Goal: Information Seeking & Learning: Find specific fact

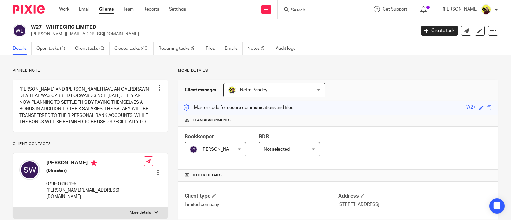
click at [323, 13] on form at bounding box center [324, 9] width 68 height 8
click at [320, 12] on input "Search" at bounding box center [318, 11] width 57 height 6
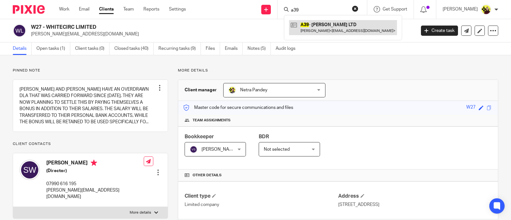
type input "a39"
click at [334, 34] on link at bounding box center [343, 27] width 108 height 15
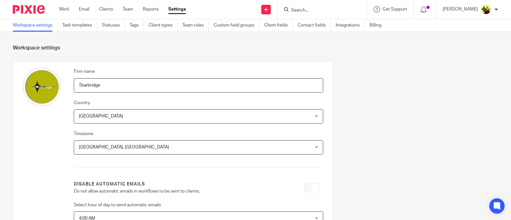
click at [321, 13] on form at bounding box center [324, 9] width 68 height 8
click at [320, 12] on input "Search" at bounding box center [318, 11] width 57 height 6
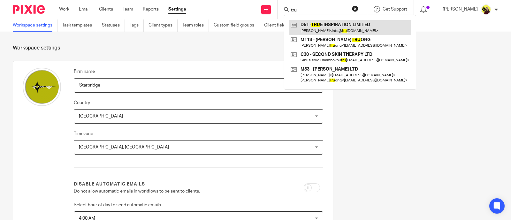
type input "tru"
click at [323, 24] on link at bounding box center [350, 27] width 122 height 15
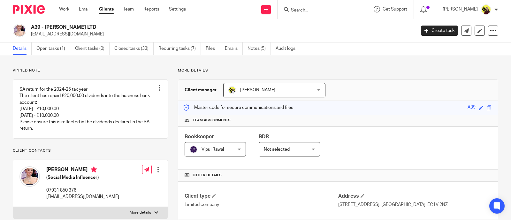
click at [326, 9] on input "Search" at bounding box center [318, 11] width 57 height 6
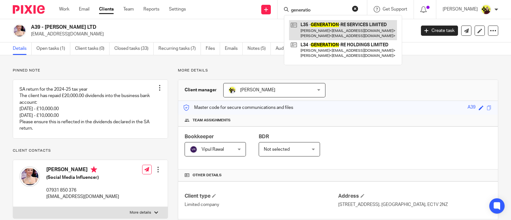
type input "generatio"
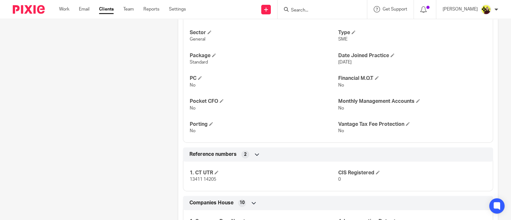
scroll to position [612, 0]
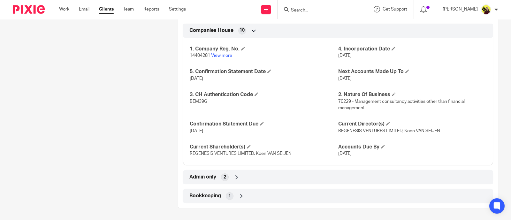
click at [323, 8] on input "Search" at bounding box center [318, 11] width 57 height 6
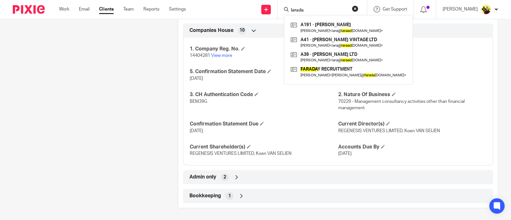
type input "larada"
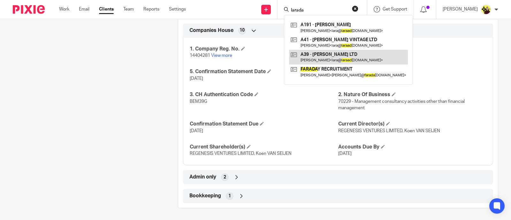
click at [328, 56] on link at bounding box center [348, 57] width 119 height 15
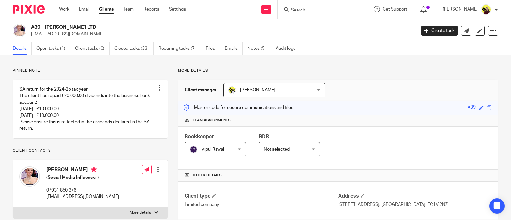
scroll to position [80, 0]
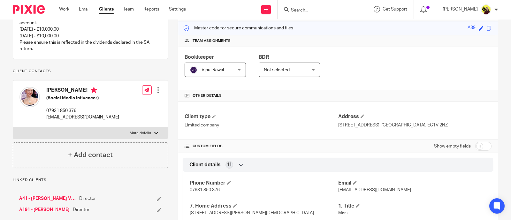
click at [318, 8] on input "Search" at bounding box center [318, 11] width 57 height 6
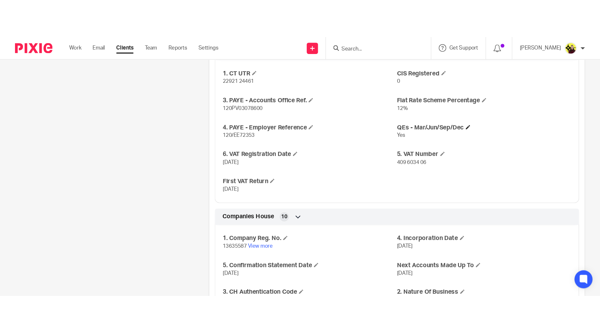
scroll to position [495, 0]
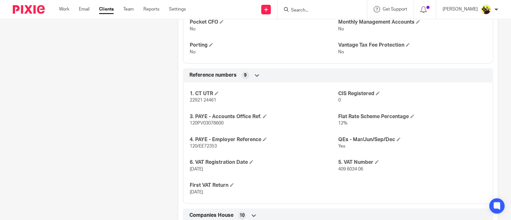
click at [344, 170] on span "409 6034 06" at bounding box center [350, 169] width 25 height 4
copy p "409 6034 06"
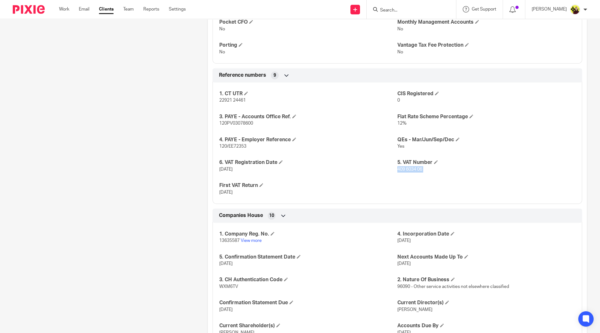
click at [412, 10] on input "Search" at bounding box center [408, 11] width 57 height 6
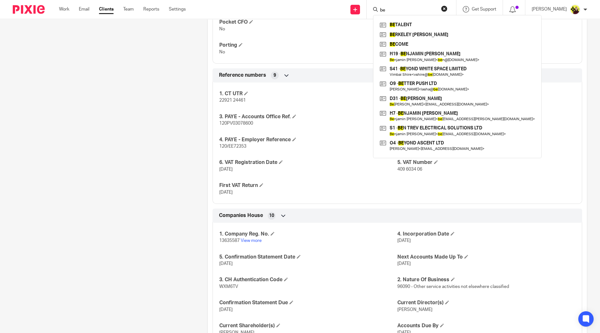
type input "b"
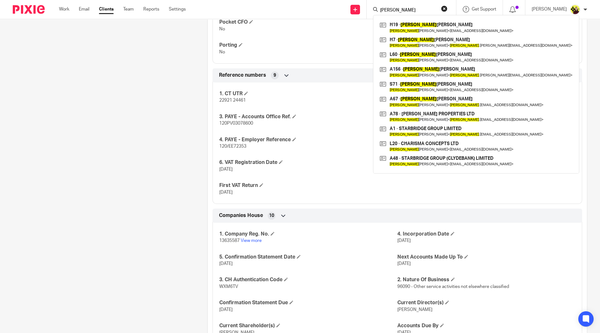
type input "benjamin"
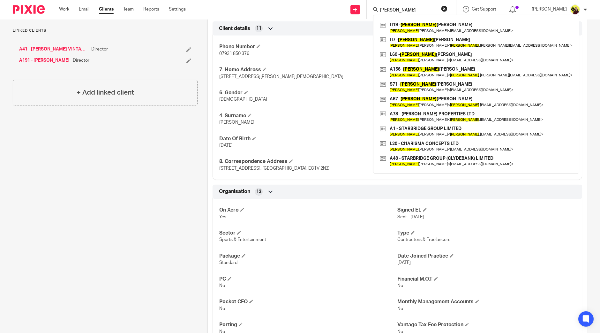
scroll to position [0, 0]
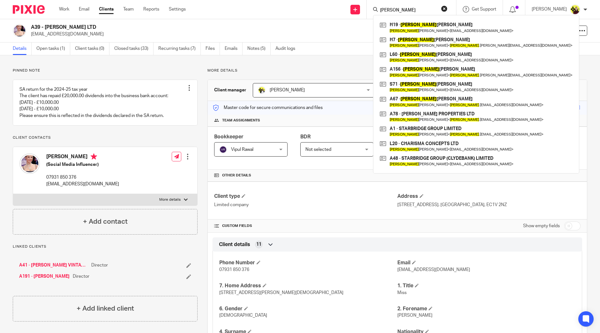
click at [420, 7] on form "benjamin" at bounding box center [414, 9] width 68 height 8
click at [155, 72] on p "Pinned note" at bounding box center [105, 70] width 185 height 5
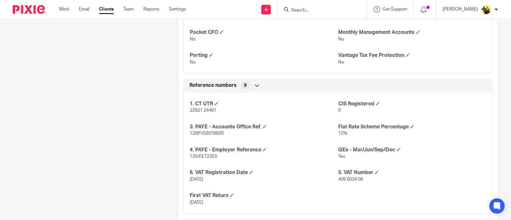
scroll to position [495, 0]
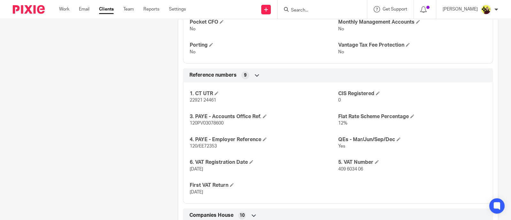
click at [347, 170] on span "409 6034 06" at bounding box center [350, 169] width 25 height 4
copy p "409 6034 06"
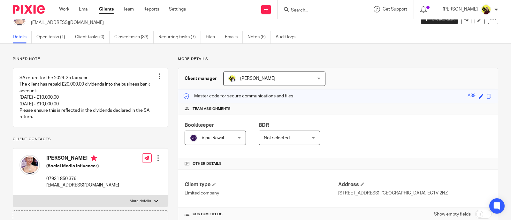
scroll to position [0, 0]
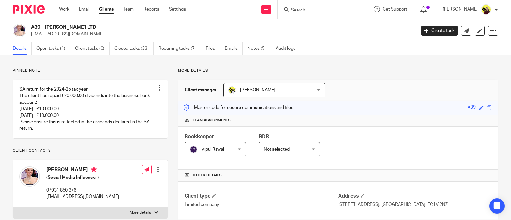
click at [306, 17] on div at bounding box center [322, 9] width 89 height 19
click at [306, 5] on form at bounding box center [324, 9] width 68 height 8
click at [303, 13] on form at bounding box center [324, 9] width 68 height 8
click at [303, 5] on form at bounding box center [324, 9] width 68 height 8
click at [305, 14] on div at bounding box center [322, 9] width 89 height 19
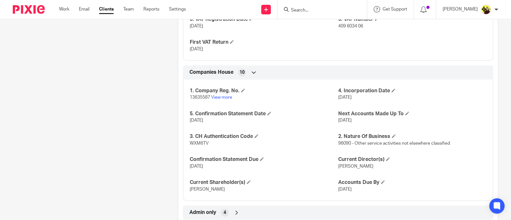
scroll to position [519, 0]
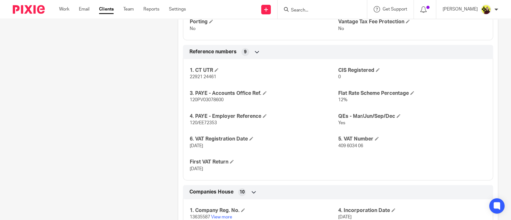
click at [313, 9] on input "Search" at bounding box center [318, 11] width 57 height 6
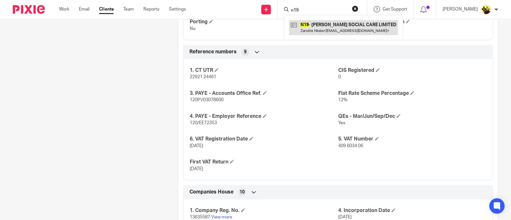
type input "n19"
click at [298, 27] on link at bounding box center [343, 27] width 109 height 15
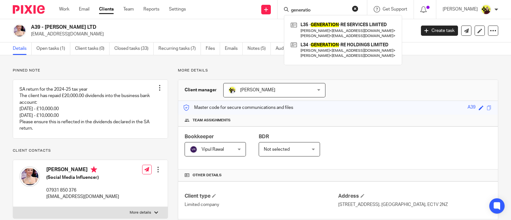
click at [319, 14] on div "generatio L35 - GENERATION -RE SERVICES LIMITED Saumeel Pachigar < pach@tft.vc …" at bounding box center [322, 9] width 89 height 19
click at [319, 10] on input "generatio" at bounding box center [318, 11] width 57 height 6
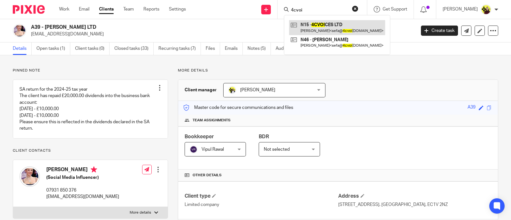
type input "4cvoi"
click at [325, 30] on link at bounding box center [337, 27] width 96 height 15
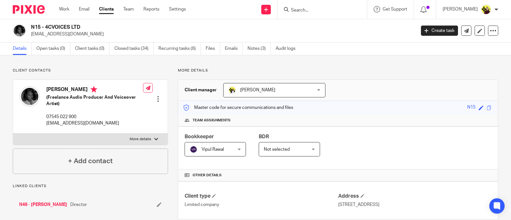
click at [321, 12] on input "Search" at bounding box center [318, 11] width 57 height 6
paste input "963 ltd"
type input "963 ltd"
click at [324, 27] on link at bounding box center [343, 27] width 108 height 15
click at [65, 49] on link "Open tasks (1)" at bounding box center [53, 48] width 34 height 12
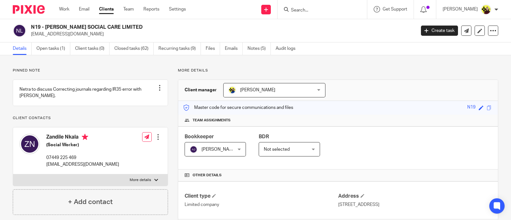
click at [338, 10] on input "Search" at bounding box center [318, 11] width 57 height 6
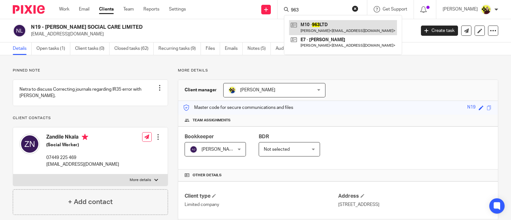
type input "963"
click at [331, 25] on link at bounding box center [343, 27] width 108 height 15
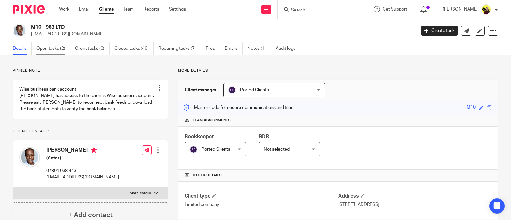
click at [54, 49] on link "Open tasks (2)" at bounding box center [53, 48] width 34 height 12
click at [48, 25] on h2 "M10 - 963 LTD" at bounding box center [183, 27] width 304 height 7
click at [47, 25] on h2 "M10 - 963 LTD" at bounding box center [183, 27] width 304 height 7
copy h2 "963"
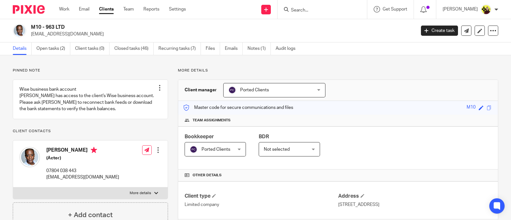
click at [50, 26] on h2 "M10 - 963 LTD" at bounding box center [183, 27] width 304 height 7
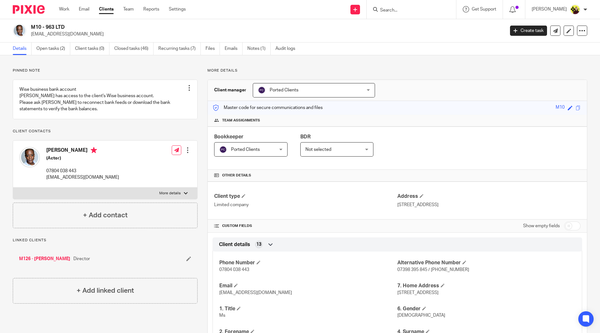
click at [420, 11] on input "Search" at bounding box center [408, 11] width 57 height 6
type input "t18"
click at [401, 28] on link at bounding box center [432, 27] width 108 height 15
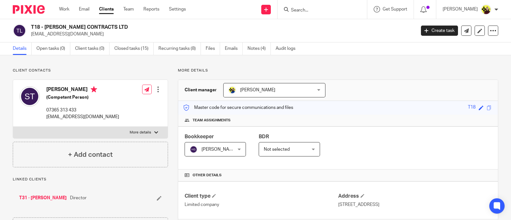
drag, startPoint x: 78, startPoint y: 23, endPoint x: 45, endPoint y: 24, distance: 32.9
click at [45, 24] on h2 "T18 - [PERSON_NAME] CONTRACTS LTD" at bounding box center [183, 27] width 304 height 7
copy h2 "[PERSON_NAME] CONTRACTS LTD"
click at [61, 91] on h4 "[PERSON_NAME]" at bounding box center [82, 90] width 73 height 8
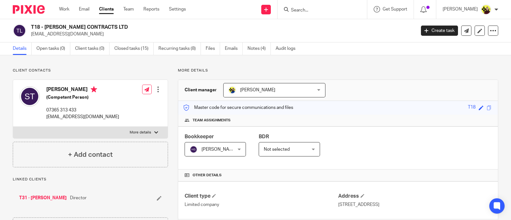
copy h4 "[PERSON_NAME]"
click at [54, 34] on p "[EMAIL_ADDRESS][DOMAIN_NAME]" at bounding box center [221, 34] width 380 height 6
copy main "[EMAIL_ADDRESS][DOMAIN_NAME] Create task Update from Companies House Export dat…"
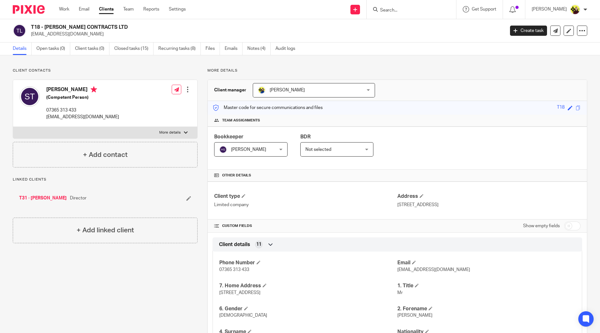
click at [399, 12] on input "Search" at bounding box center [408, 11] width 57 height 6
paste input "Dinma Aniugbo <[EMAIL_ADDRESS][DOMAIN_NAME]>"
click at [406, 9] on input "Dinma Aniugbo <[EMAIL_ADDRESS][DOMAIN_NAME]>" at bounding box center [408, 11] width 57 height 6
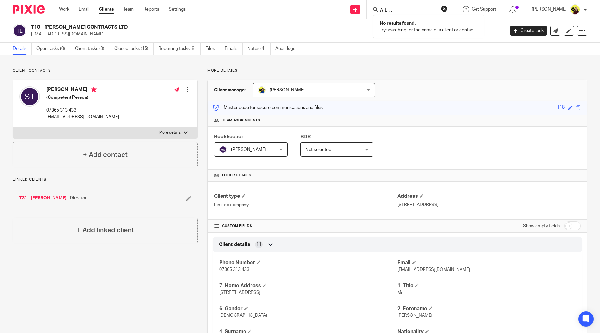
click at [406, 9] on input "Dinma Aniugbo <[EMAIL_ADDRESS][DOMAIN_NAME]>" at bounding box center [408, 11] width 57 height 6
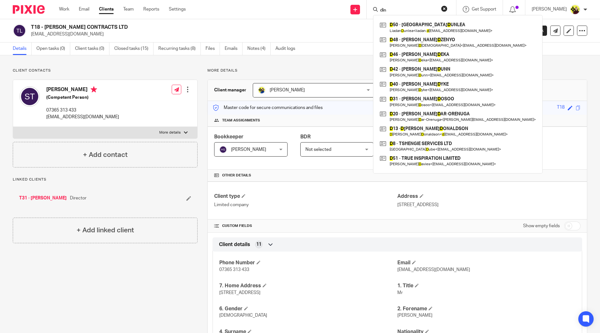
scroll to position [0, 0]
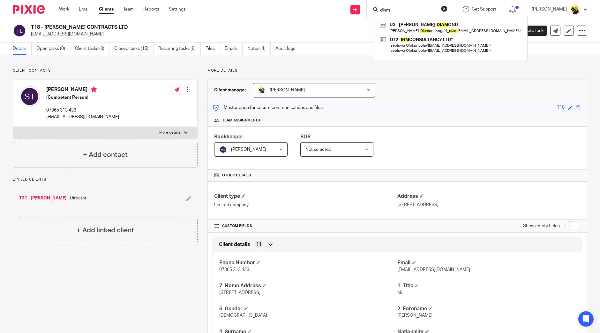
click at [390, 10] on input "dinm" at bounding box center [408, 11] width 57 height 6
paste input "Dinma Aniugbo <[EMAIL_ADDRESS][DOMAIN_NAME]>"
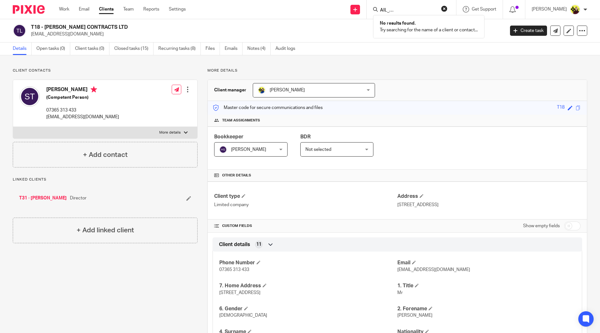
click at [390, 10] on input "Dinma Aniugbo <[EMAIL_ADDRESS][DOMAIN_NAME]>" at bounding box center [408, 11] width 57 height 6
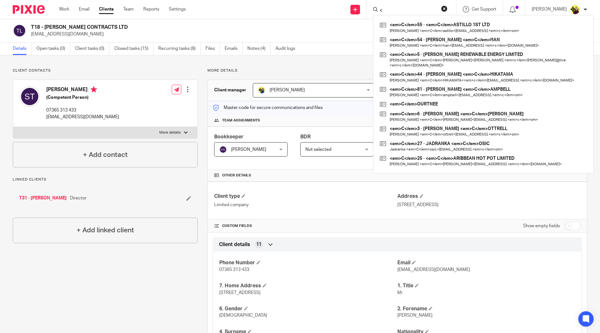
scroll to position [0, 0]
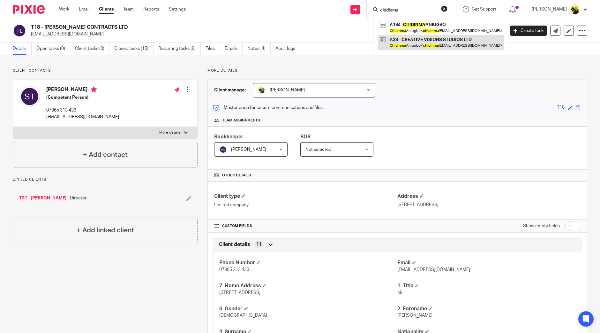
type input "chidinma"
click at [396, 45] on link at bounding box center [441, 42] width 126 height 15
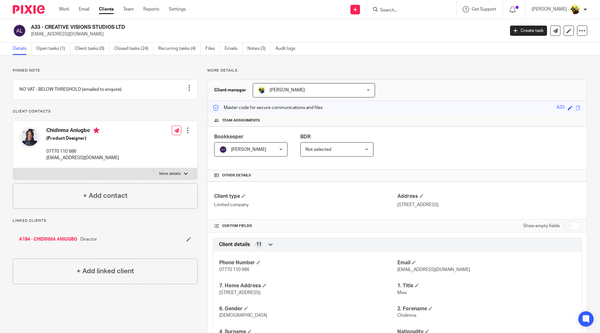
drag, startPoint x: 133, startPoint y: 27, endPoint x: 45, endPoint y: 22, distance: 88.6
click at [45, 22] on div "A33 - CREATIVE VISIONS STUDIOS LTD chidinmaaniugbo@gmail.com Create task Update…" at bounding box center [300, 30] width 600 height 23
copy h2 "CREATIVE VISIONS STUDIOS LTD"
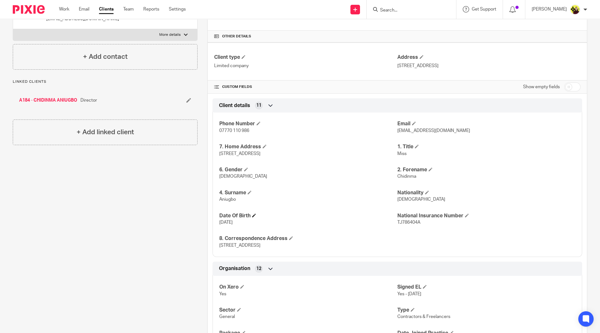
scroll to position [200, 0]
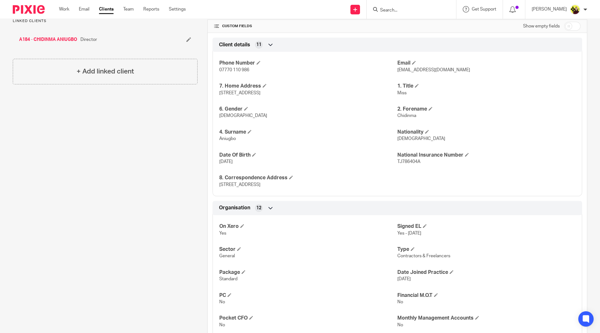
click at [399, 120] on div "Phone Number 07770 110 986 Email chidinmaaniugbo@gmail.com 7. Home Address 51 S…" at bounding box center [398, 121] width 370 height 149
copy span "Chidinma"
click at [394, 8] on input "Search" at bounding box center [408, 11] width 57 height 6
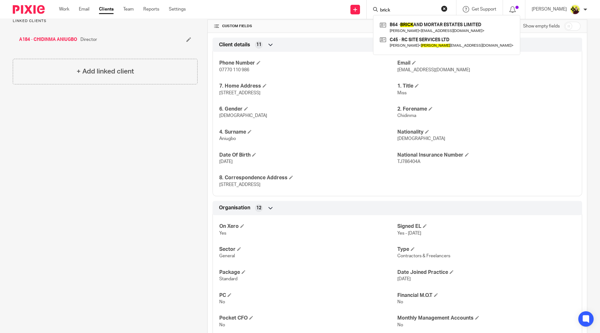
type input "brick"
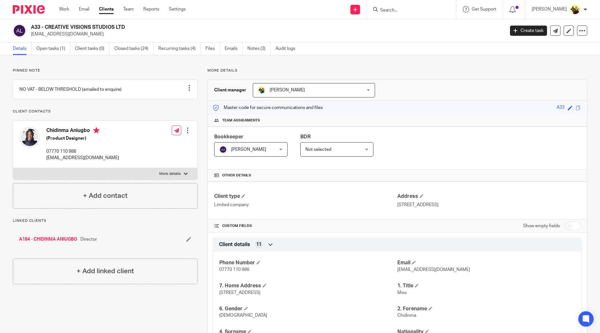
click at [429, 6] on form at bounding box center [414, 9] width 68 height 8
click at [418, 11] on input "Search" at bounding box center [408, 11] width 57 height 6
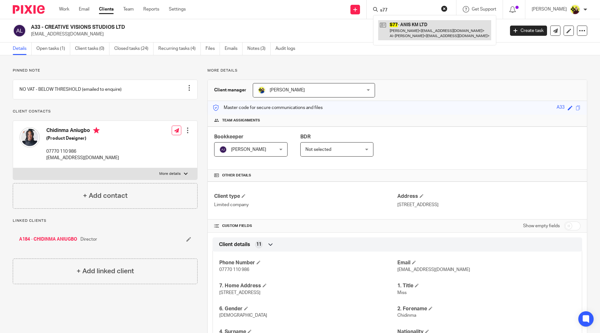
type input "s77"
click at [453, 25] on link at bounding box center [434, 30] width 113 height 20
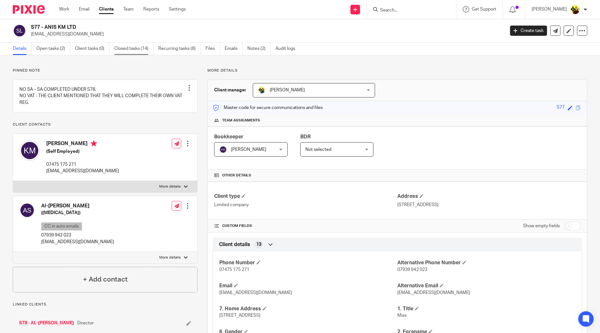
click at [118, 50] on link "Closed tasks (14)" at bounding box center [133, 48] width 39 height 12
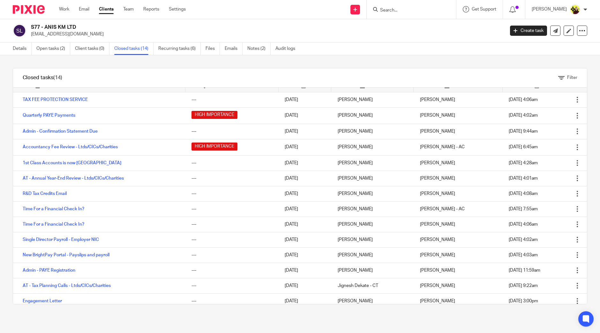
scroll to position [13, 0]
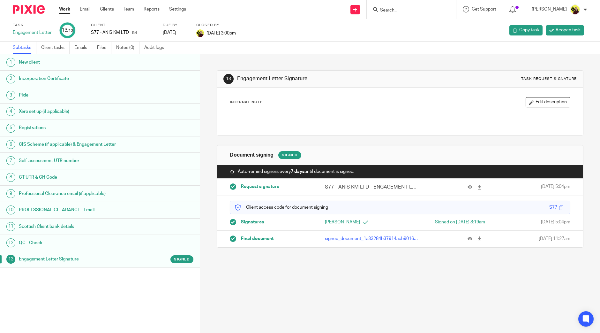
click at [412, 10] on input "Search" at bounding box center [408, 11] width 57 height 6
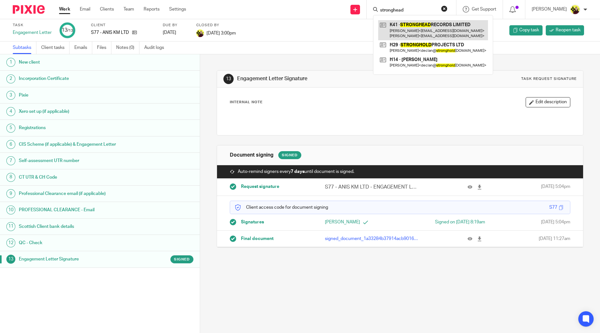
type input "stronghead"
click at [410, 23] on link at bounding box center [433, 30] width 110 height 20
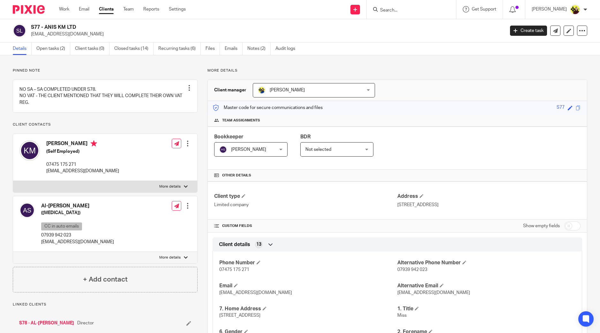
drag, startPoint x: 84, startPoint y: 24, endPoint x: 46, endPoint y: 29, distance: 38.3
click at [46, 29] on h2 "S77 - ANIS KM LTD" at bounding box center [219, 27] width 376 height 7
click at [51, 148] on h4 "[PERSON_NAME]" at bounding box center [82, 144] width 73 height 8
copy h4 "Kadia"
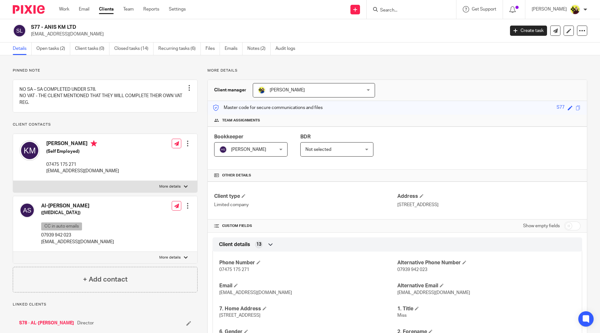
click at [37, 39] on div "S77 - ANIS KM LTD [EMAIL_ADDRESS][DOMAIN_NAME] Create task Update from Companie…" at bounding box center [300, 30] width 600 height 23
copy main "[EMAIL_ADDRESS][DOMAIN_NAME] Create task Update from Companies House Export dat…"
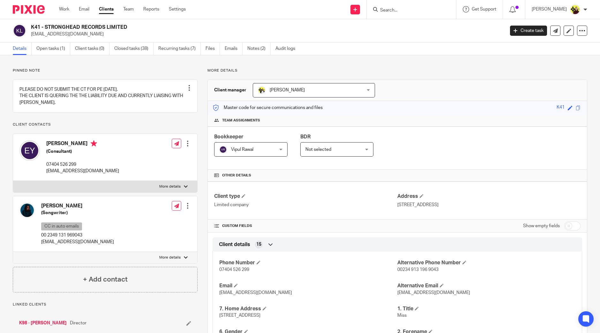
click at [120, 192] on label "More details" at bounding box center [105, 186] width 184 height 11
click at [13, 181] on input "More details" at bounding box center [13, 180] width 0 height 0
checkbox input "true"
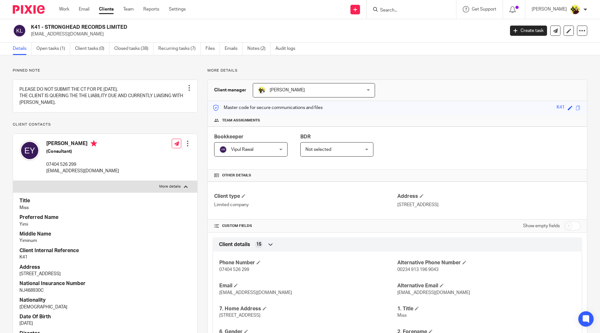
click at [408, 12] on input "Search" at bounding box center [408, 11] width 57 height 6
click at [407, 12] on input "wayne calmbler" at bounding box center [408, 11] width 57 height 6
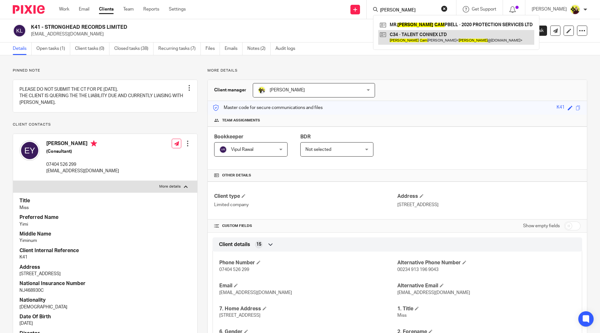
type input "wayne cam"
click at [442, 40] on link at bounding box center [456, 37] width 156 height 15
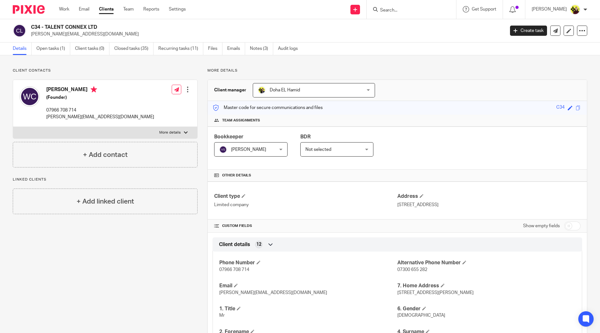
click at [388, 10] on input "Search" at bounding box center [408, 11] width 57 height 6
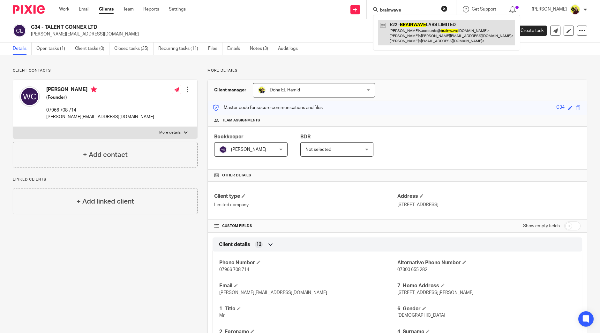
type input "brainwave"
click at [397, 23] on link at bounding box center [446, 32] width 137 height 25
click at [378, 20] on link at bounding box center [446, 32] width 137 height 25
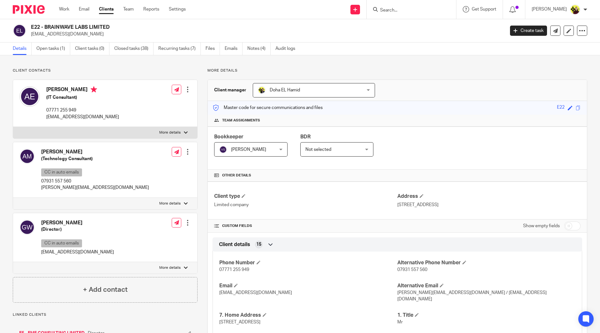
click at [407, 8] on input "Search" at bounding box center [408, 11] width 57 height 6
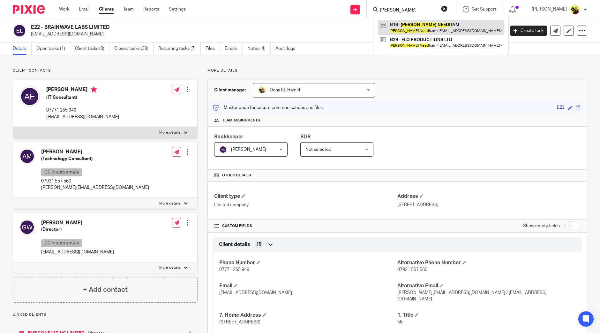
type input "[PERSON_NAME]"
click at [421, 23] on link at bounding box center [440, 27] width 125 height 15
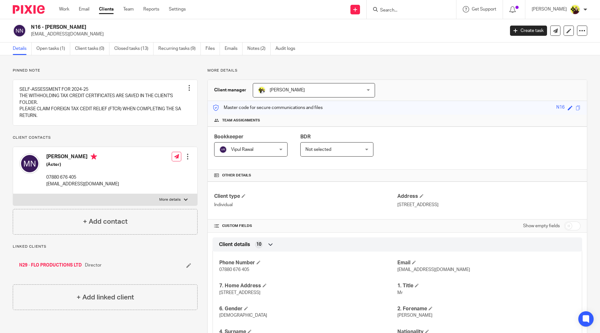
click at [412, 14] on div at bounding box center [411, 9] width 89 height 19
click at [409, 9] on input "Search" at bounding box center [408, 11] width 57 height 6
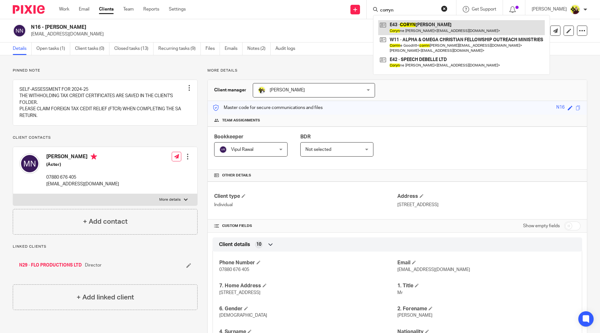
type input "corryn"
click at [430, 22] on link at bounding box center [461, 27] width 167 height 15
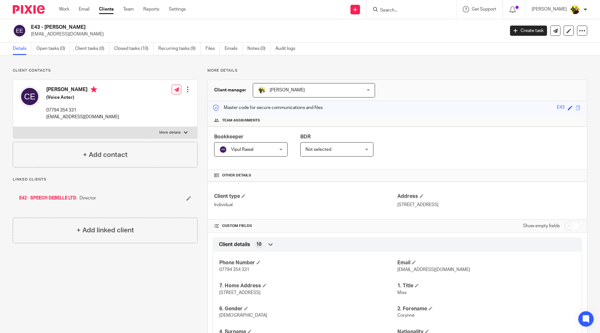
click at [418, 11] on input "Search" at bounding box center [408, 11] width 57 height 6
click at [398, 10] on input "vision journe" at bounding box center [408, 11] width 57 height 6
type input "teeco"
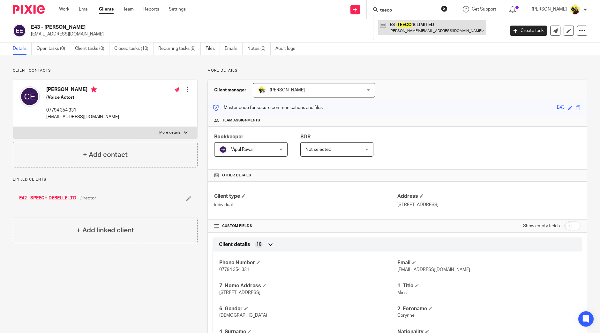
click at [400, 27] on link at bounding box center [432, 27] width 108 height 15
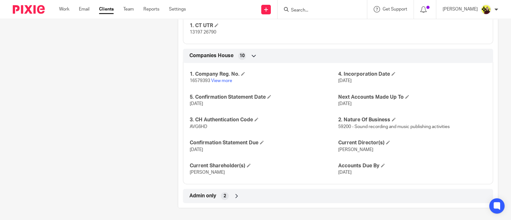
click at [234, 191] on div "Admin only 2" at bounding box center [338, 196] width 300 height 11
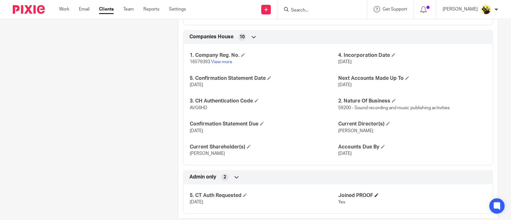
scroll to position [593, 0]
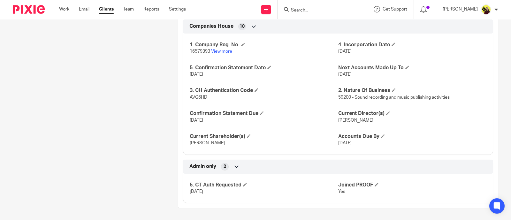
click at [338, 191] on span "Yes" at bounding box center [341, 191] width 7 height 4
copy span "Yes"
click at [245, 183] on span at bounding box center [245, 185] width 4 height 4
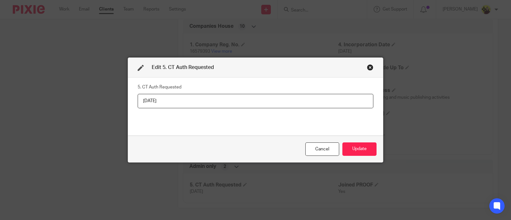
click at [215, 104] on input "01-08-2025" at bounding box center [256, 101] width 236 height 14
type input "Yes"
click at [350, 145] on button "Update" at bounding box center [359, 149] width 34 height 14
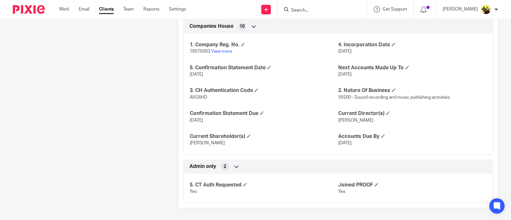
click at [311, 6] on form at bounding box center [324, 9] width 68 height 8
click at [311, 13] on input "Search" at bounding box center [318, 11] width 57 height 6
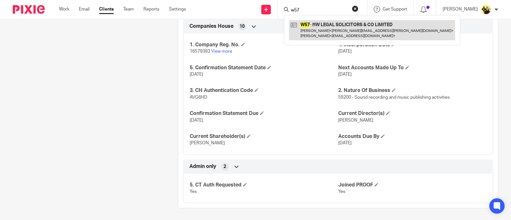
type input "w57"
click at [370, 33] on link at bounding box center [372, 30] width 166 height 20
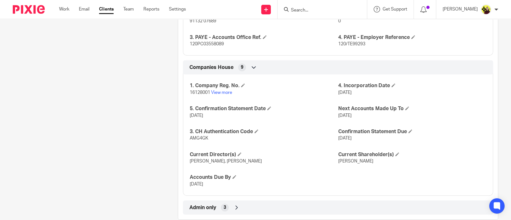
scroll to position [609, 0]
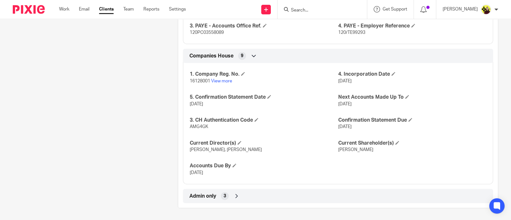
click at [236, 197] on icon at bounding box center [236, 196] width 6 height 6
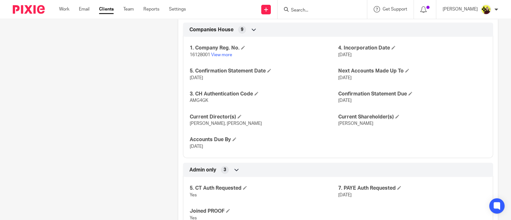
scroll to position [662, 0]
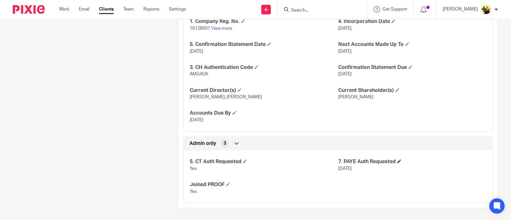
click at [397, 160] on span at bounding box center [399, 161] width 4 height 4
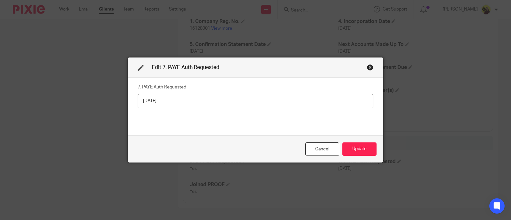
click at [273, 95] on input "[DATE]" at bounding box center [256, 101] width 236 height 14
type input "Yes"
click at [356, 145] on button "Update" at bounding box center [359, 149] width 34 height 14
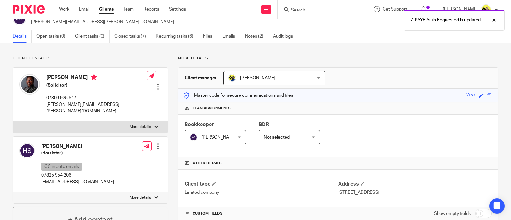
scroll to position [0, 0]
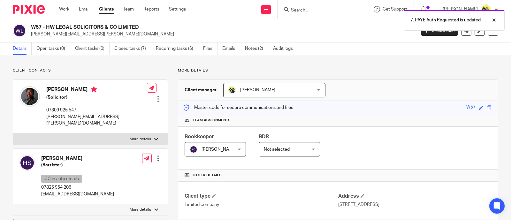
click at [317, 11] on div "7. PAYE Auth Requested is updated" at bounding box center [379, 18] width 249 height 24
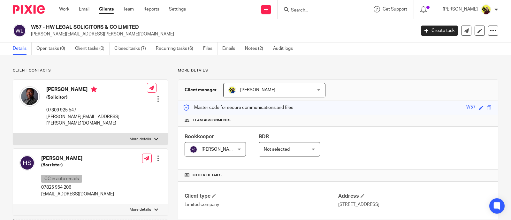
click at [315, 7] on div "7. PAYE Auth Requested is updated" at bounding box center [379, 18] width 249 height 24
click at [305, 10] on input "Search" at bounding box center [318, 11] width 57 height 6
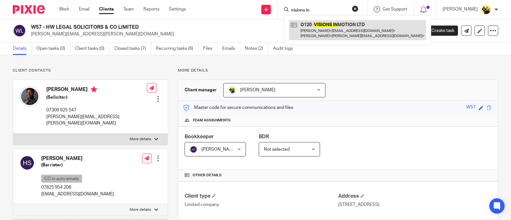
type input "visions in"
click at [305, 28] on link at bounding box center [357, 30] width 137 height 20
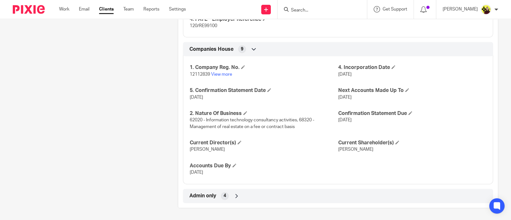
click at [227, 197] on div "Admin only 4" at bounding box center [338, 196] width 300 height 11
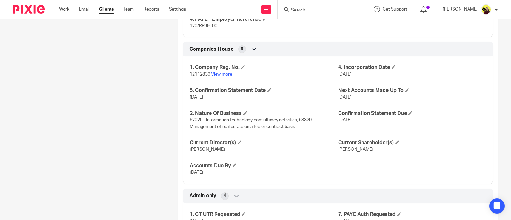
scroll to position [668, 0]
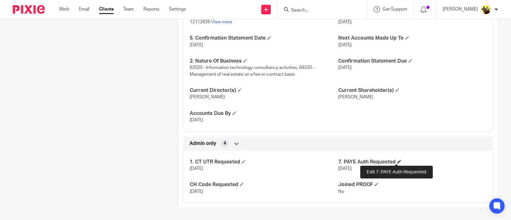
click at [397, 162] on span at bounding box center [399, 162] width 4 height 4
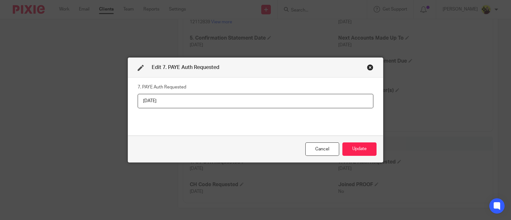
click at [328, 101] on input "[DATE]" at bounding box center [256, 101] width 236 height 14
type input "Yes"
click at [354, 148] on button "Update" at bounding box center [359, 149] width 34 height 14
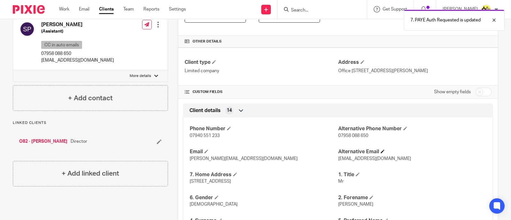
scroll to position [109, 0]
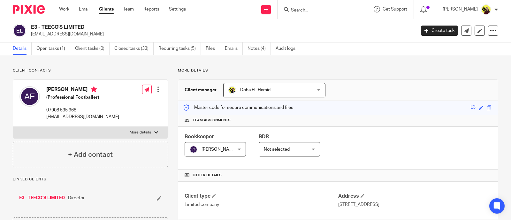
click at [315, 11] on input "Search" at bounding box center [318, 11] width 57 height 6
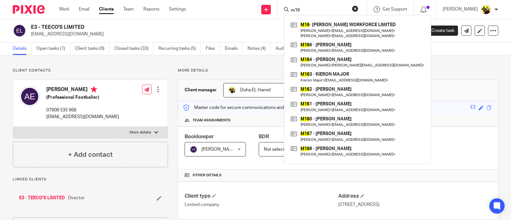
type input "m16"
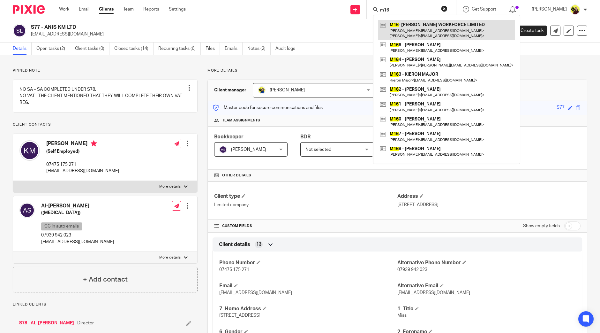
type input "m16"
click at [415, 23] on link at bounding box center [446, 30] width 137 height 20
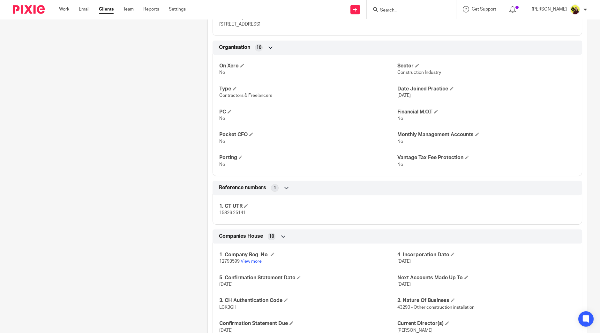
scroll to position [450, 0]
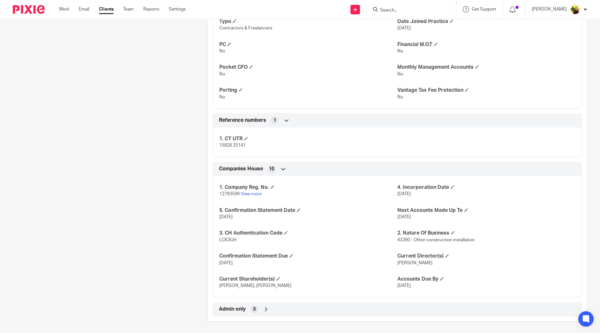
click at [372, 304] on div "Admin only 3" at bounding box center [397, 309] width 360 height 11
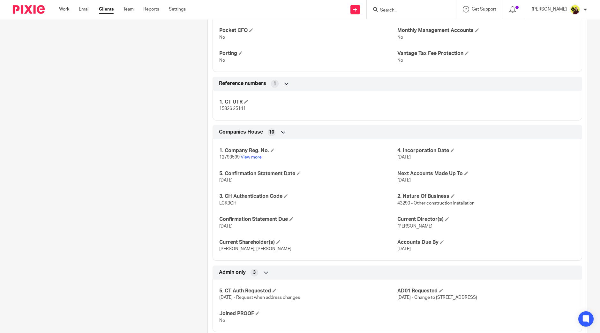
scroll to position [503, 0]
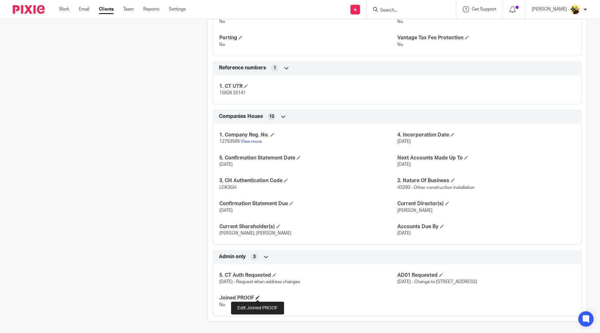
click at [258, 295] on span at bounding box center [258, 297] width 4 height 4
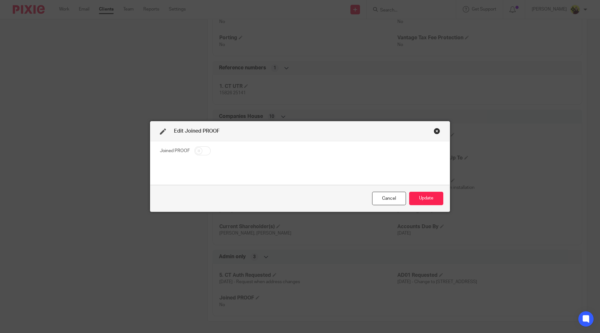
click at [434, 130] on div "Close this dialog window" at bounding box center [437, 131] width 6 height 6
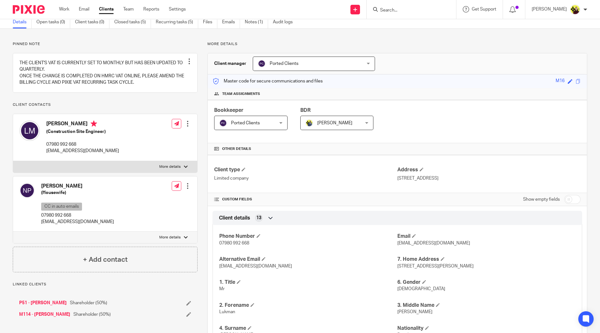
scroll to position [0, 0]
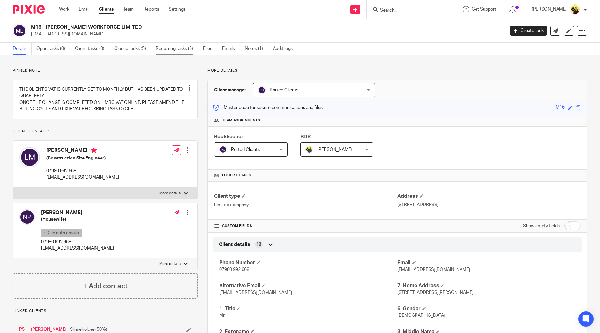
click at [187, 50] on link "Recurring tasks (5)" at bounding box center [177, 48] width 42 height 12
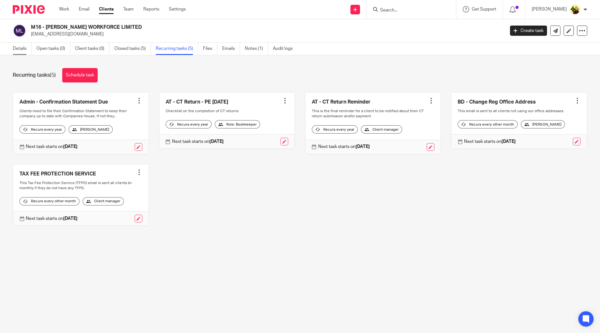
click at [22, 54] on link "Details" at bounding box center [22, 48] width 19 height 12
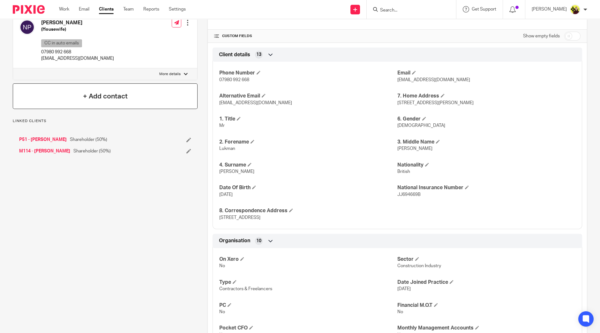
scroll to position [159, 0]
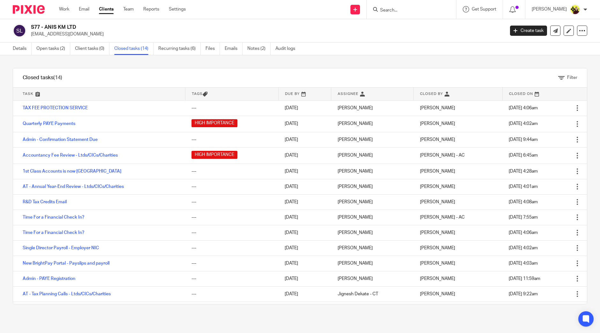
scroll to position [13, 0]
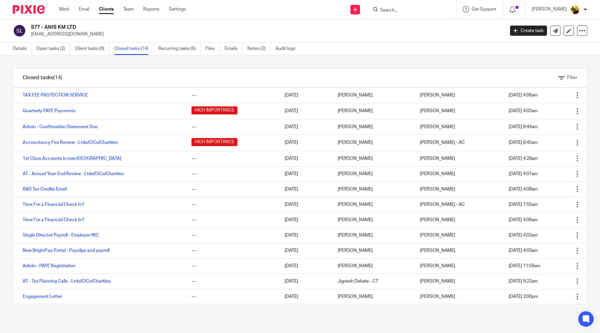
click at [397, 10] on input "Search" at bounding box center [408, 11] width 57 height 6
type input "LRH"
click at [416, 28] on link at bounding box center [432, 27] width 108 height 15
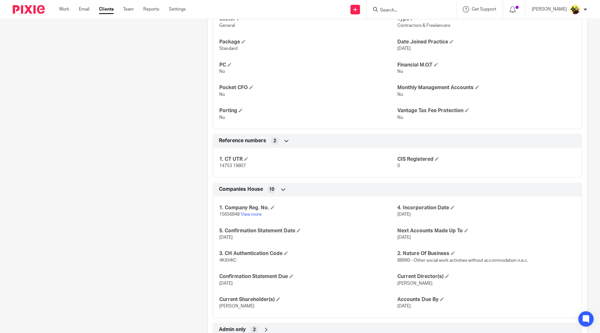
scroll to position [450, 0]
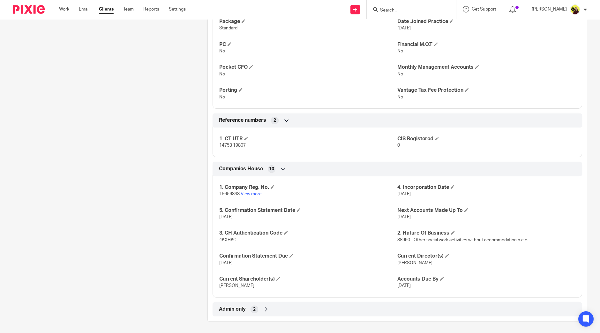
click at [331, 308] on div "Admin only 2" at bounding box center [397, 309] width 360 height 11
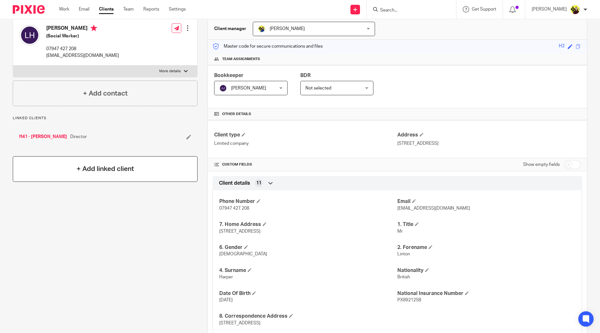
scroll to position [0, 0]
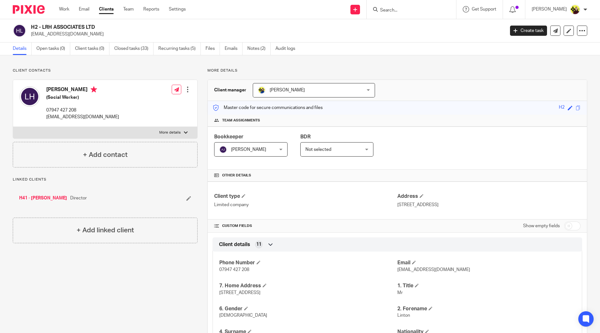
click at [170, 39] on div "H2 - LRH ASSOCIATES LTD lintonharper@gmail.com Create task Update from Companie…" at bounding box center [300, 30] width 600 height 23
click at [172, 44] on link "Recurring tasks (5)" at bounding box center [179, 48] width 42 height 12
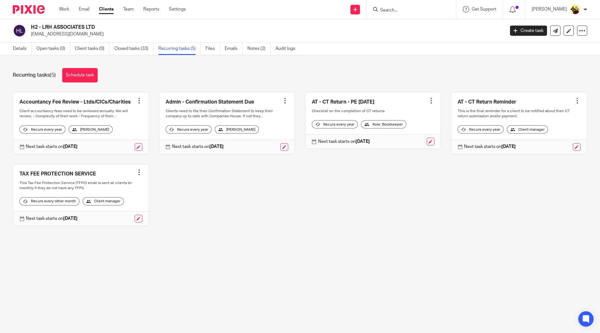
click at [410, 9] on input "Search" at bounding box center [408, 11] width 57 height 6
paste input "[PERSON_NAME] <[EMAIL_ADDRESS][DOMAIN_NAME]>"
click at [411, 12] on input "[PERSON_NAME] <[EMAIL_ADDRESS][DOMAIN_NAME]>" at bounding box center [408, 11] width 57 height 6
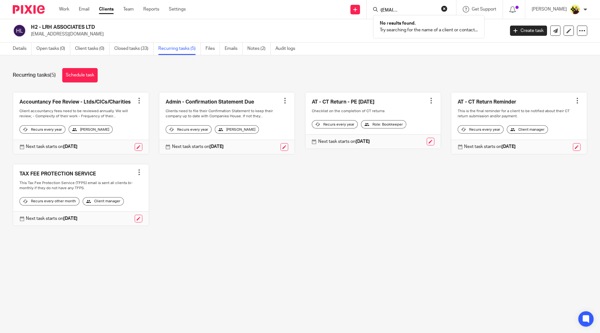
click at [411, 12] on input "[PERSON_NAME] <[EMAIL_ADDRESS][DOMAIN_NAME]>" at bounding box center [408, 11] width 57 height 6
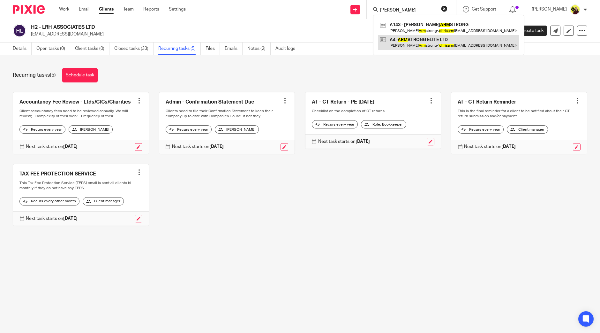
type input "[PERSON_NAME]"
click at [427, 40] on link at bounding box center [448, 42] width 141 height 15
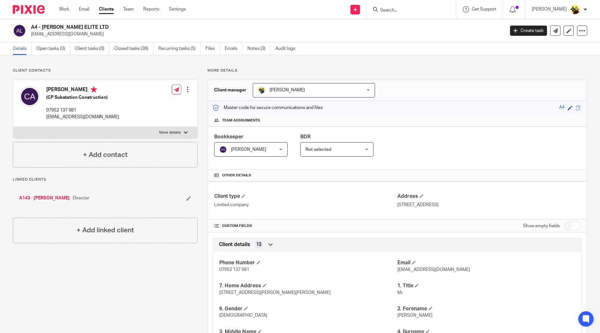
drag, startPoint x: 411, startPoint y: 12, endPoint x: 416, endPoint y: 11, distance: 4.8
click at [411, 11] on input "Search" at bounding box center [408, 11] width 57 height 6
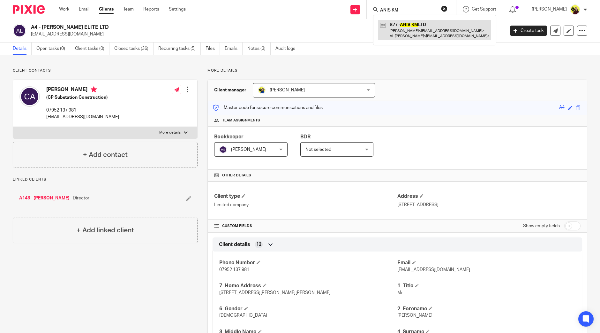
type input "ANIS KM"
click at [444, 34] on link at bounding box center [434, 30] width 113 height 20
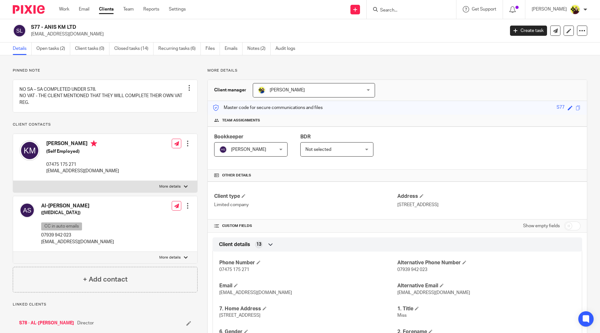
click at [399, 11] on input "Search" at bounding box center [408, 11] width 57 height 6
type input "n19"
click at [398, 35] on div "N19 - SINCLAIR SOCIAL CARE LIMITED Zandile Nkala < zandile_nkala@yahoo.co.uk >" at bounding box center [432, 27] width 119 height 25
click at [399, 25] on link at bounding box center [432, 27] width 109 height 15
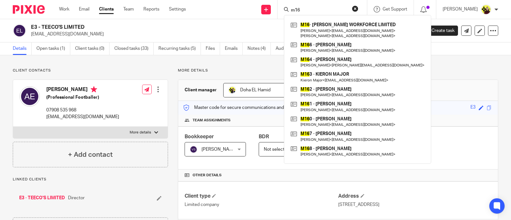
click at [311, 8] on input "m16" at bounding box center [318, 11] width 57 height 6
type input "j"
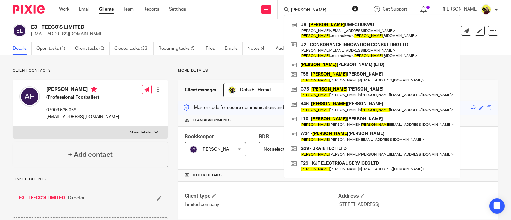
type input "[PERSON_NAME]"
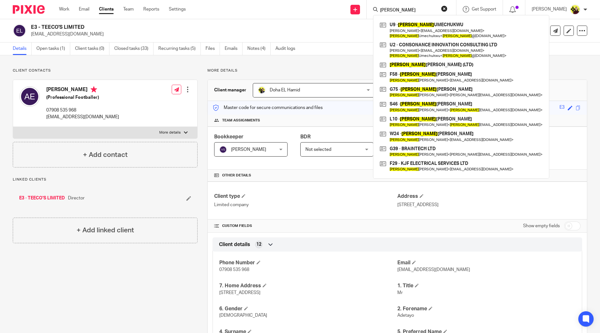
click at [403, 6] on form "[PERSON_NAME]" at bounding box center [414, 9] width 68 height 8
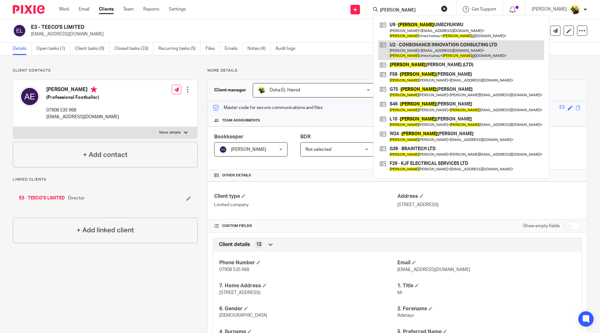
click at [407, 49] on link at bounding box center [461, 50] width 166 height 20
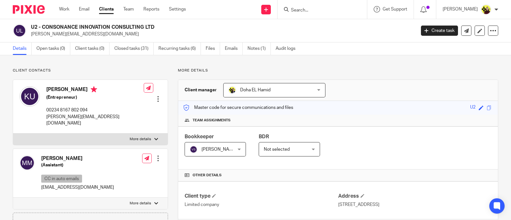
click at [168, 24] on h2 "U2 - CONSONANCE INNOVATION CONSULTING LTD" at bounding box center [183, 27] width 304 height 7
drag, startPoint x: 162, startPoint y: 24, endPoint x: 43, endPoint y: 28, distance: 119.2
click at [43, 28] on h2 "U2 - CONSONANCE INNOVATION CONSULTING LTD" at bounding box center [183, 27] width 304 height 7
copy h2 "CONSONANCE INNOVATION CONSULTING LTD"
click at [35, 87] on div at bounding box center [29, 106] width 20 height 40
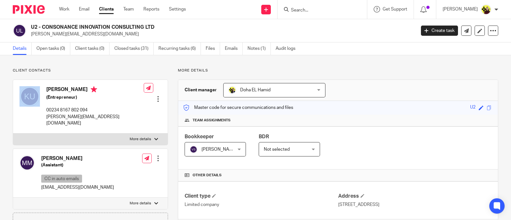
click at [35, 87] on div at bounding box center [29, 106] width 20 height 40
click at [43, 87] on div "[PERSON_NAME] (Entrepreneur) 00234 8167 802 094 [PERSON_NAME][EMAIL_ADDRESS][DO…" at bounding box center [81, 106] width 124 height 47
click at [48, 87] on h4 "[PERSON_NAME]" at bounding box center [94, 90] width 97 height 8
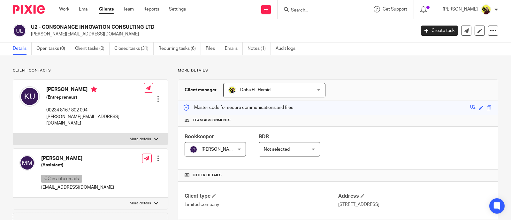
click at [48, 87] on h4 "[PERSON_NAME]" at bounding box center [94, 90] width 97 height 8
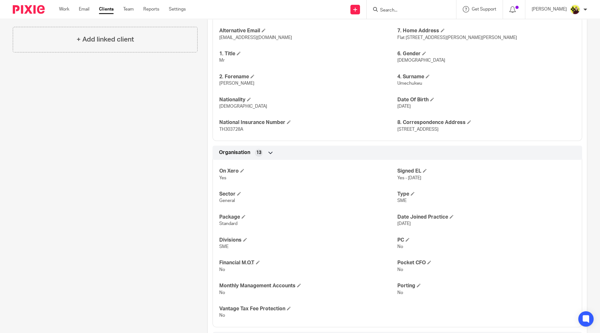
scroll to position [319, 0]
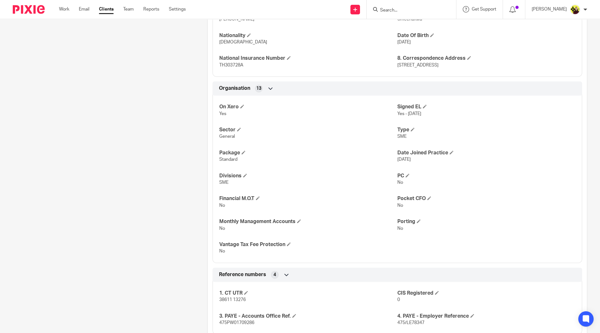
drag, startPoint x: 389, startPoint y: 150, endPoint x: 449, endPoint y: 161, distance: 61.7
click at [449, 161] on div "On Xero Yes Signed EL Yes - [DATE] Sector General Type SME Package Standard Dat…" at bounding box center [398, 177] width 370 height 172
click at [401, 161] on p "[DATE]" at bounding box center [487, 159] width 178 height 6
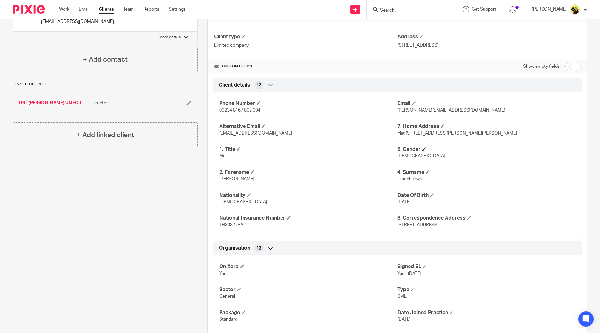
drag, startPoint x: 399, startPoint y: 146, endPoint x: 418, endPoint y: 149, distance: 19.1
click at [418, 149] on h4 "6. Gender" at bounding box center [487, 149] width 178 height 7
click at [398, 156] on span "[DEMOGRAPHIC_DATA]" at bounding box center [422, 156] width 48 height 4
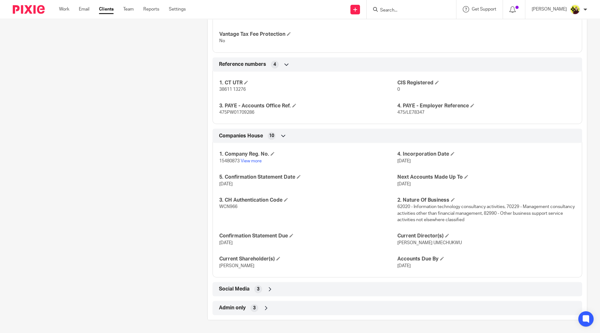
scroll to position [528, 0]
drag, startPoint x: 399, startPoint y: 198, endPoint x: 445, endPoint y: 200, distance: 45.7
click at [445, 200] on h4 "2. Nature Of Business" at bounding box center [487, 201] width 178 height 7
drag, startPoint x: 535, startPoint y: 53, endPoint x: 525, endPoint y: 94, distance: 42.1
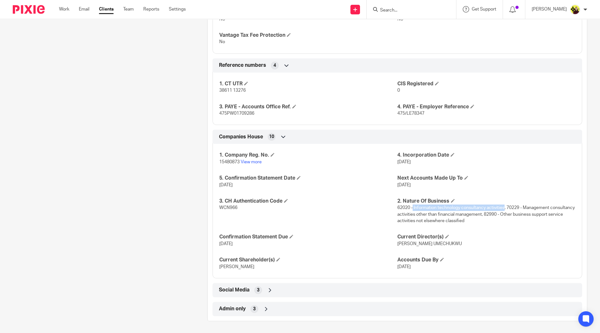
drag, startPoint x: 410, startPoint y: 205, endPoint x: 501, endPoint y: 208, distance: 91.7
click at [494, 208] on span "62020 - Information technology consultancy activities, 70229 - Management consu…" at bounding box center [487, 214] width 178 height 18
copy span "Information technology consultancy activities"
